Goal: Information Seeking & Learning: Learn about a topic

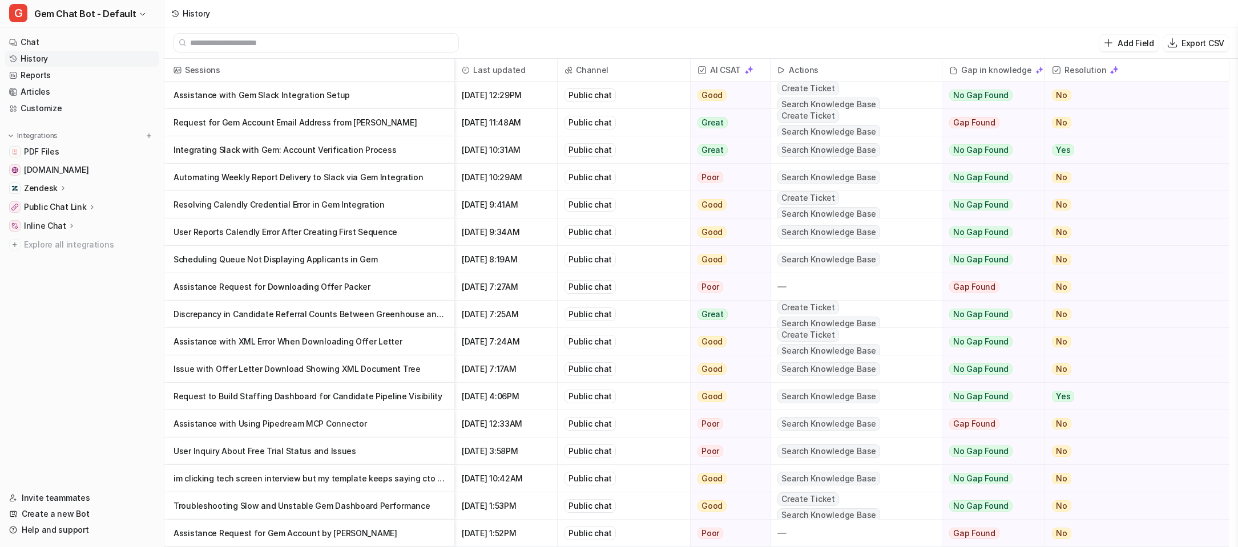
click at [434, 119] on p "Request for Gem Account Email Address from [PERSON_NAME]" at bounding box center [310, 122] width 272 height 27
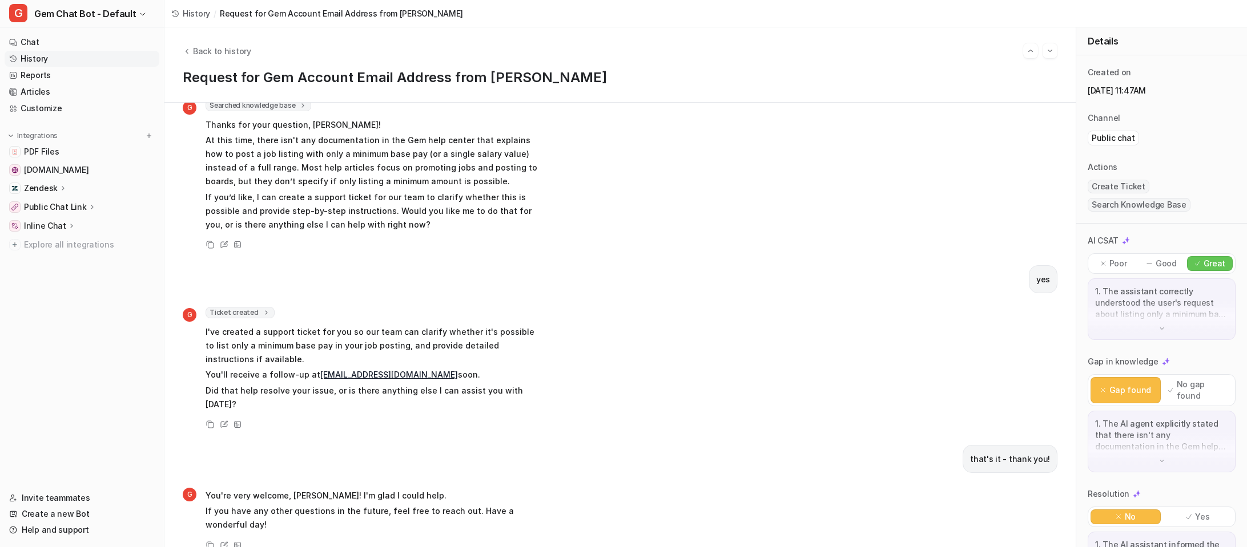
scroll to position [285, 0]
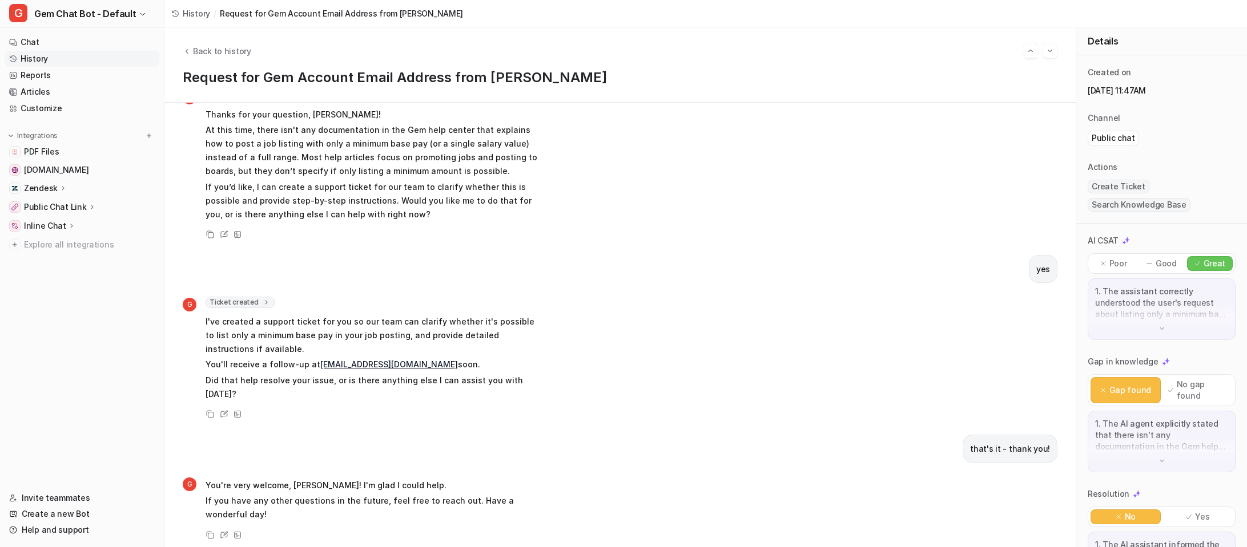
click at [194, 13] on span "History" at bounding box center [196, 13] width 27 height 12
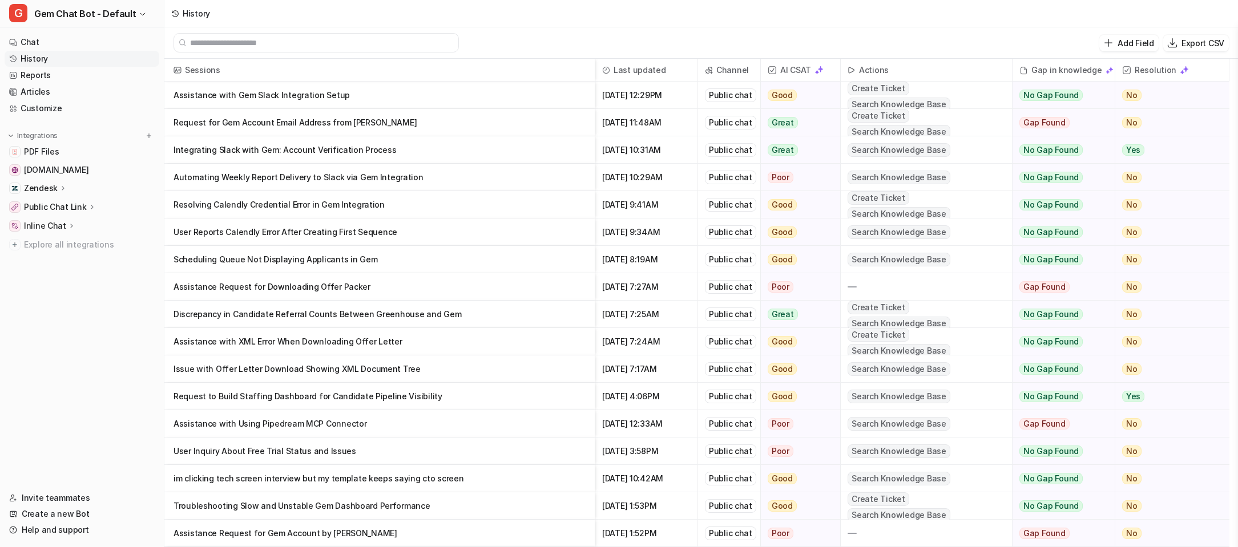
click at [450, 180] on p "Automating Weekly Report Delivery to Slack via Gem Integration" at bounding box center [380, 177] width 412 height 27
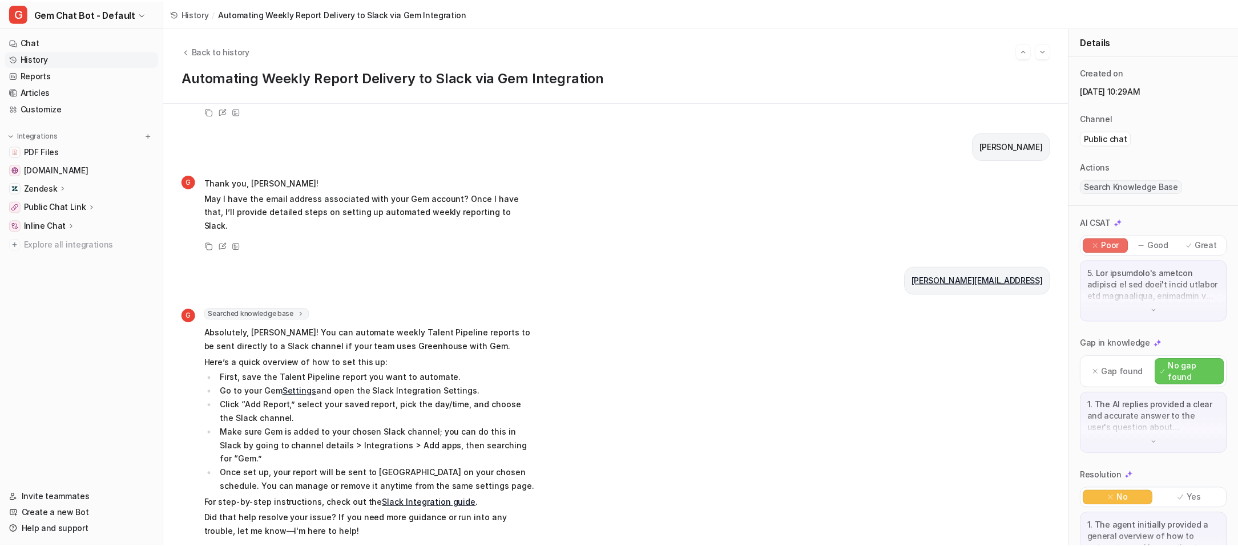
scroll to position [198, 0]
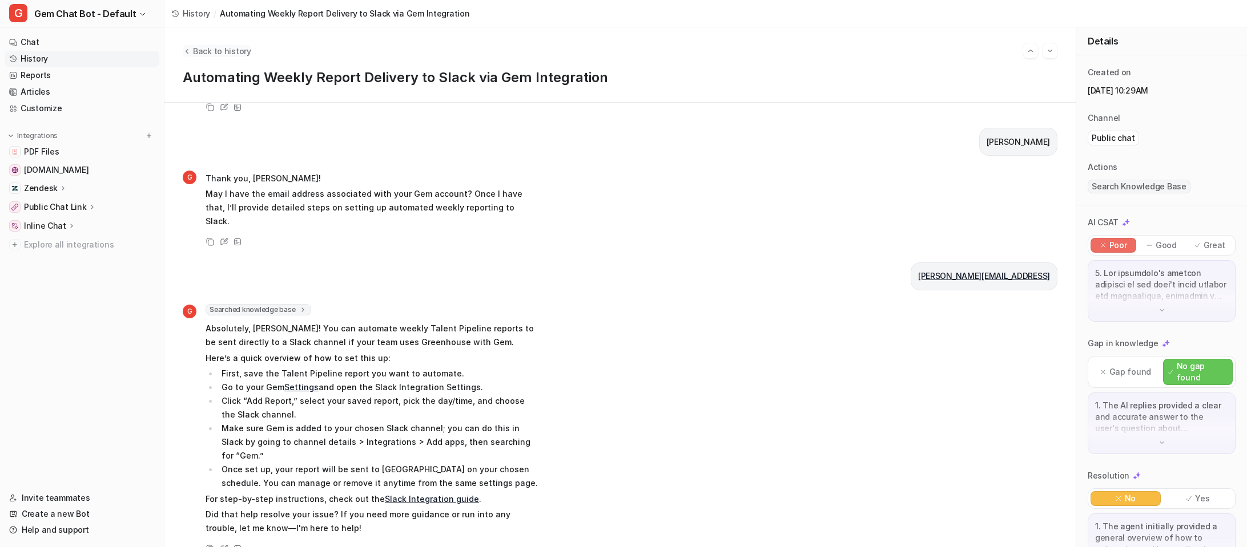
click at [219, 51] on span "Back to history" at bounding box center [222, 51] width 58 height 12
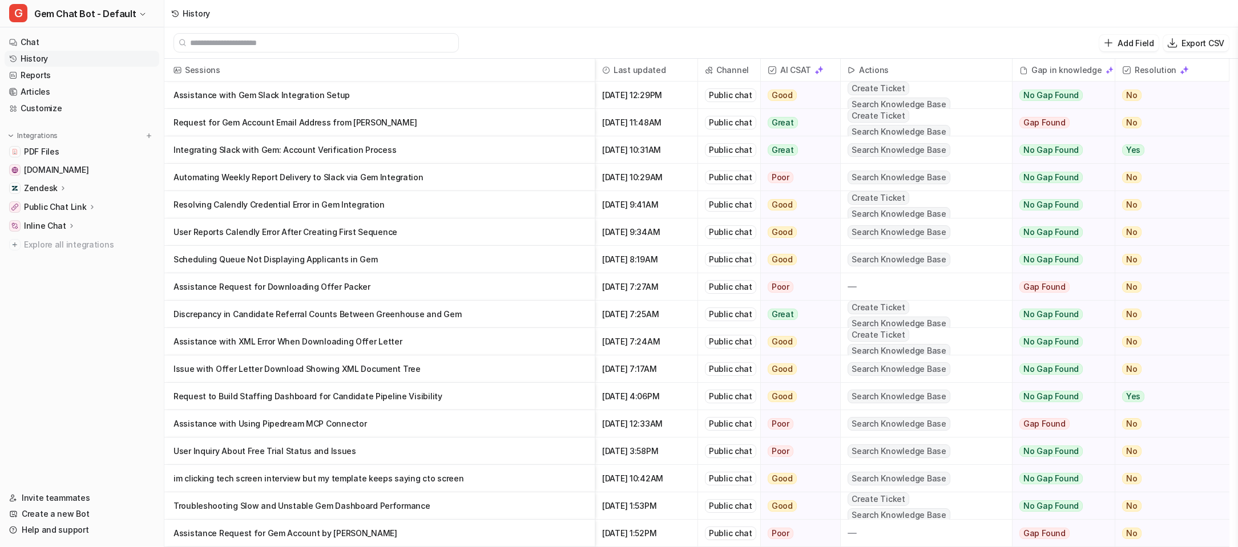
click at [388, 96] on p "Assistance with Gem Slack Integration Setup" at bounding box center [380, 95] width 412 height 27
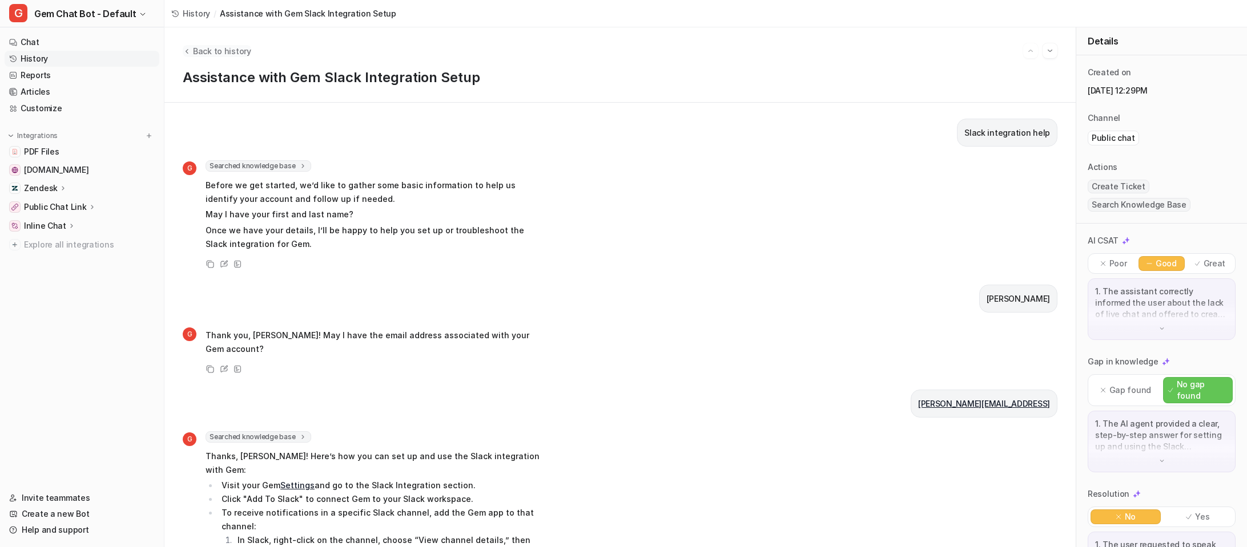
click at [243, 55] on span "Back to history" at bounding box center [222, 51] width 58 height 12
